Goal: Task Accomplishment & Management: Manage account settings

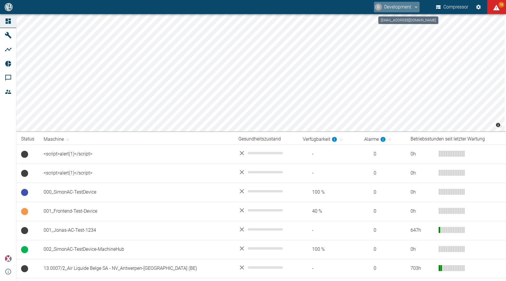
click at [407, 6] on button "D Development" at bounding box center [397, 7] width 46 height 11
click at [403, 21] on span "Ausloggen" at bounding box center [404, 23] width 22 height 7
